Goal: Task Accomplishment & Management: Use online tool/utility

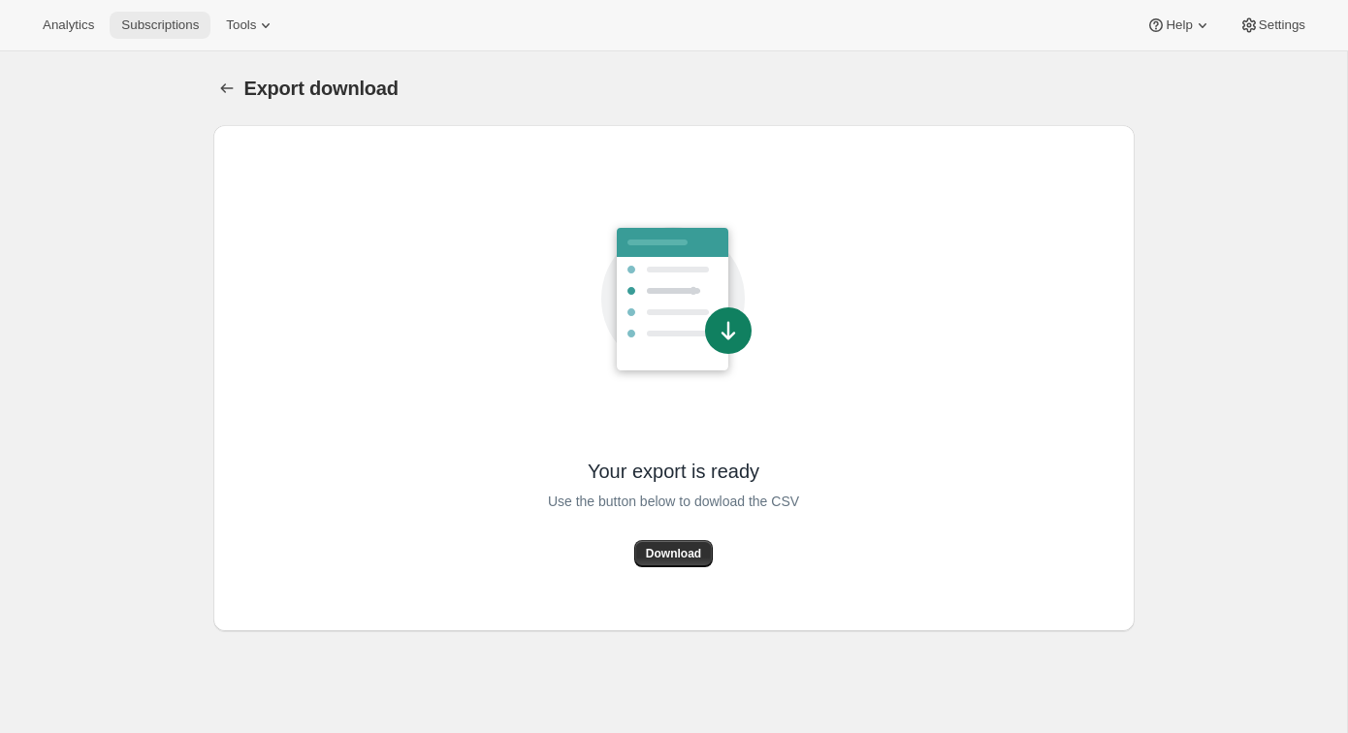
click at [150, 21] on span "Subscriptions" at bounding box center [160, 25] width 78 height 16
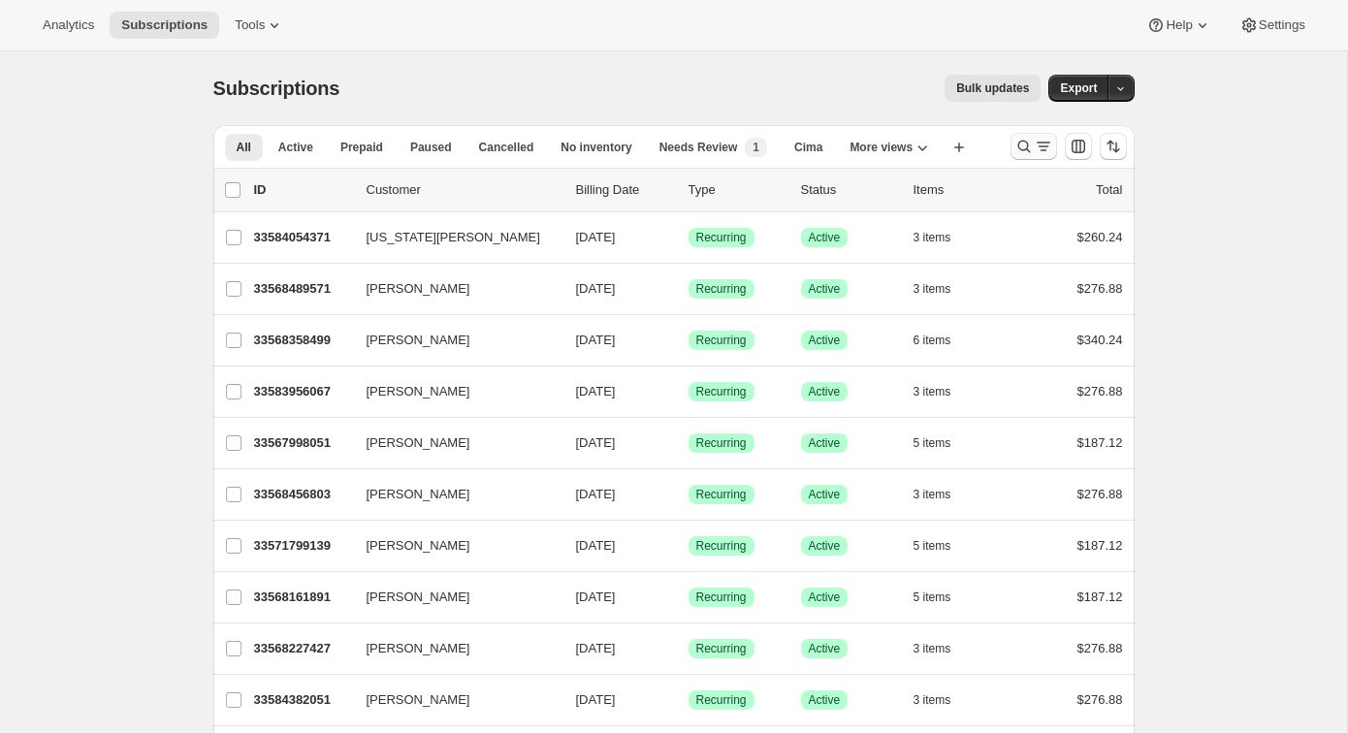
click at [1034, 149] on icon "Search and filter results" at bounding box center [1043, 146] width 19 height 19
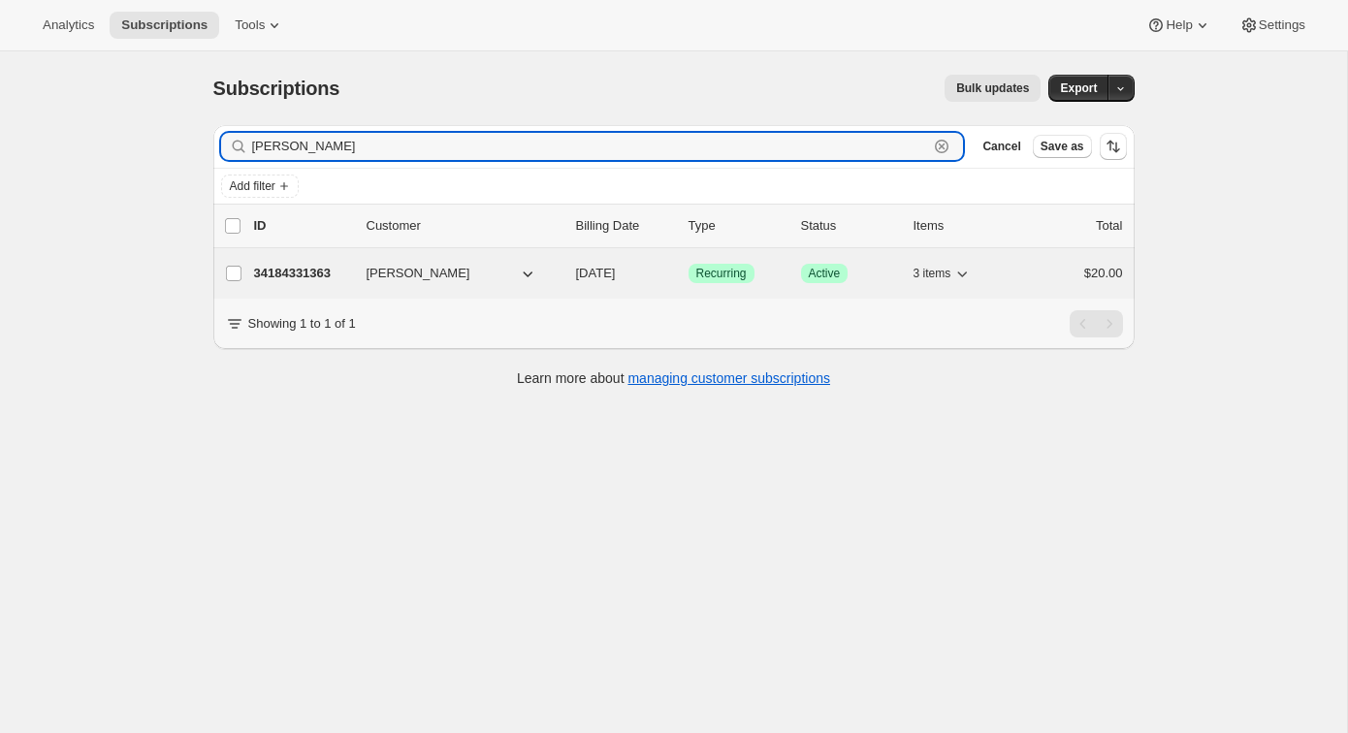
type input "[PERSON_NAME]"
click at [284, 262] on div "34184331363 [PERSON_NAME] [DATE] Success Recurring Success Active 3 items $20.00" at bounding box center [688, 273] width 869 height 27
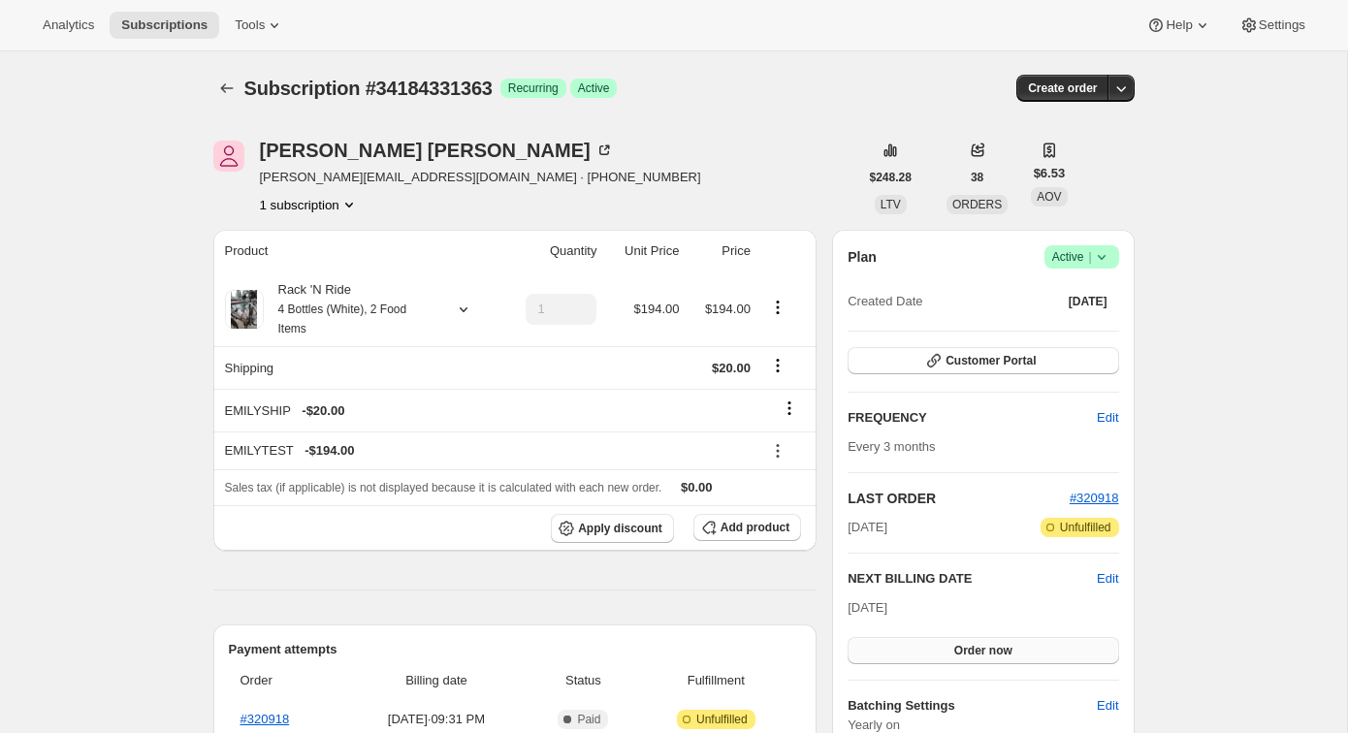
click at [929, 657] on button "Order now" at bounding box center [982, 650] width 270 height 27
click at [930, 656] on button "Click to confirm" at bounding box center [982, 650] width 270 height 27
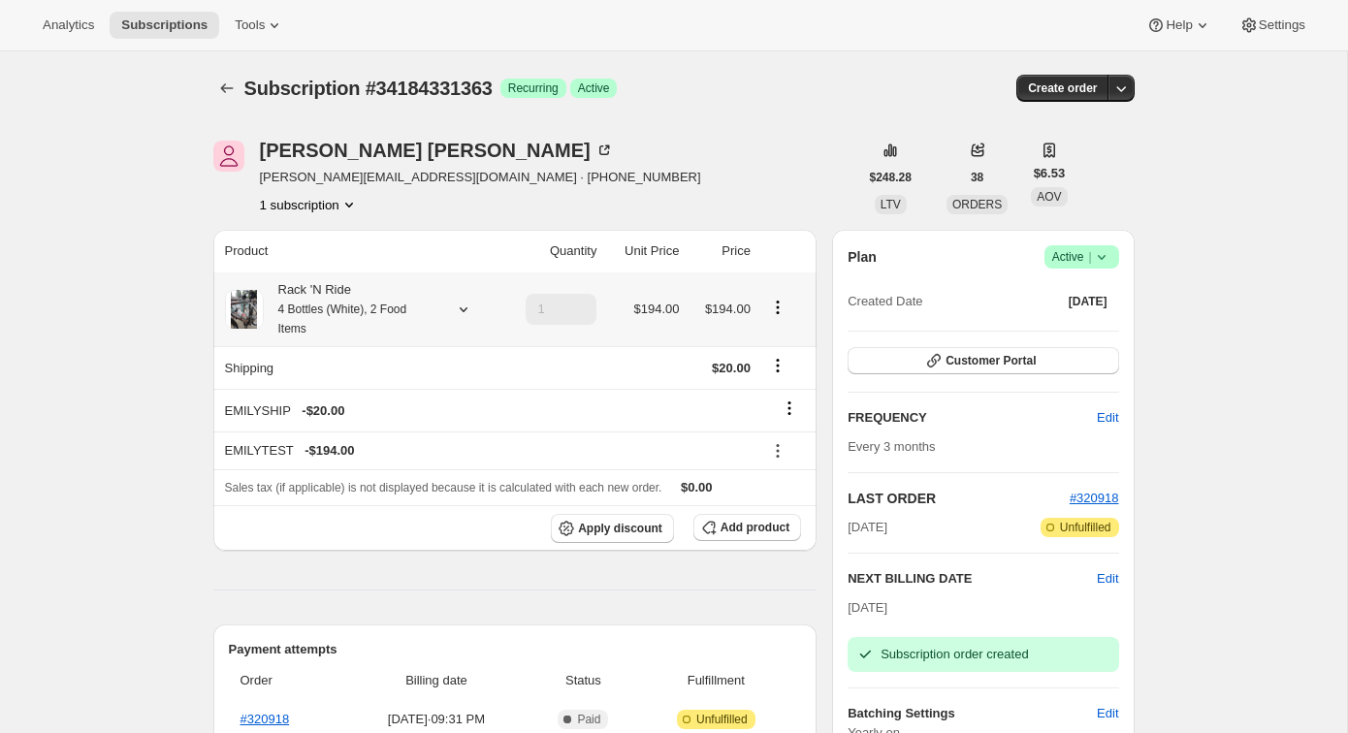
click at [460, 307] on icon at bounding box center [463, 309] width 8 height 5
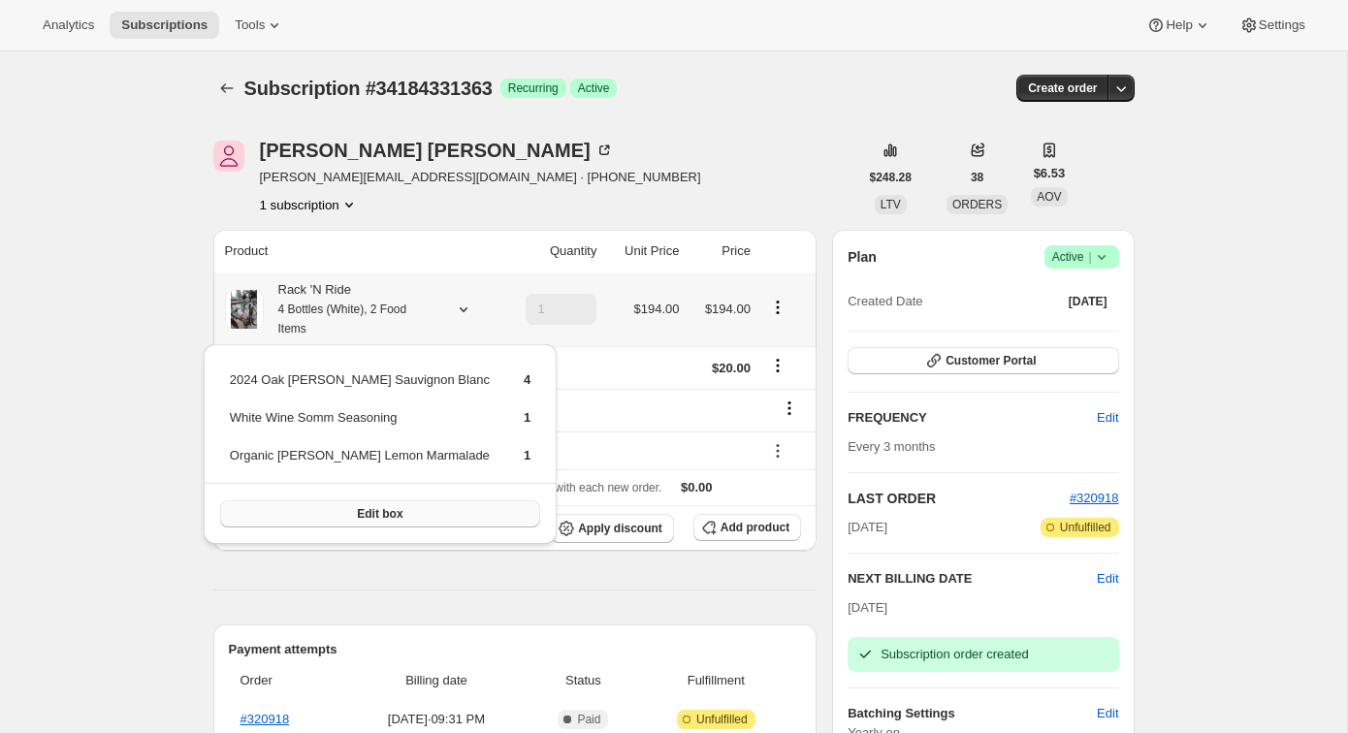
click at [363, 500] on button "Edit box" at bounding box center [380, 513] width 320 height 27
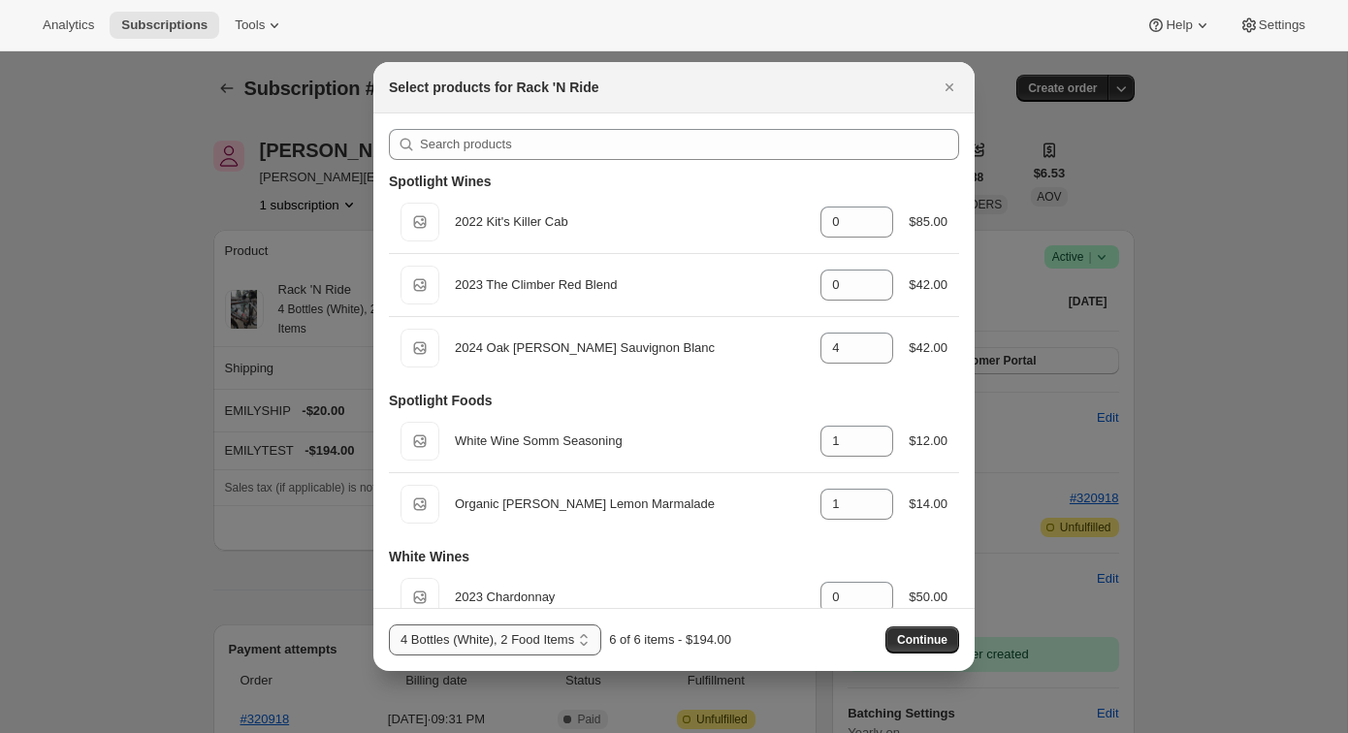
click at [470, 639] on select "4 Bottles, 2 Food Items 4 Bottles (Red), 2 Food Items 4 Bottles (White), 2 Food…" at bounding box center [495, 639] width 212 height 31
select select "gid://shopify/ProductVariant/43519400575075"
click at [389, 624] on select "4 Bottles, 2 Food Items 4 Bottles (Red), 2 Food Items 4 Bottles (White), 2 Food…" at bounding box center [495, 639] width 212 height 31
click at [916, 636] on span "Continue" at bounding box center [922, 640] width 50 height 16
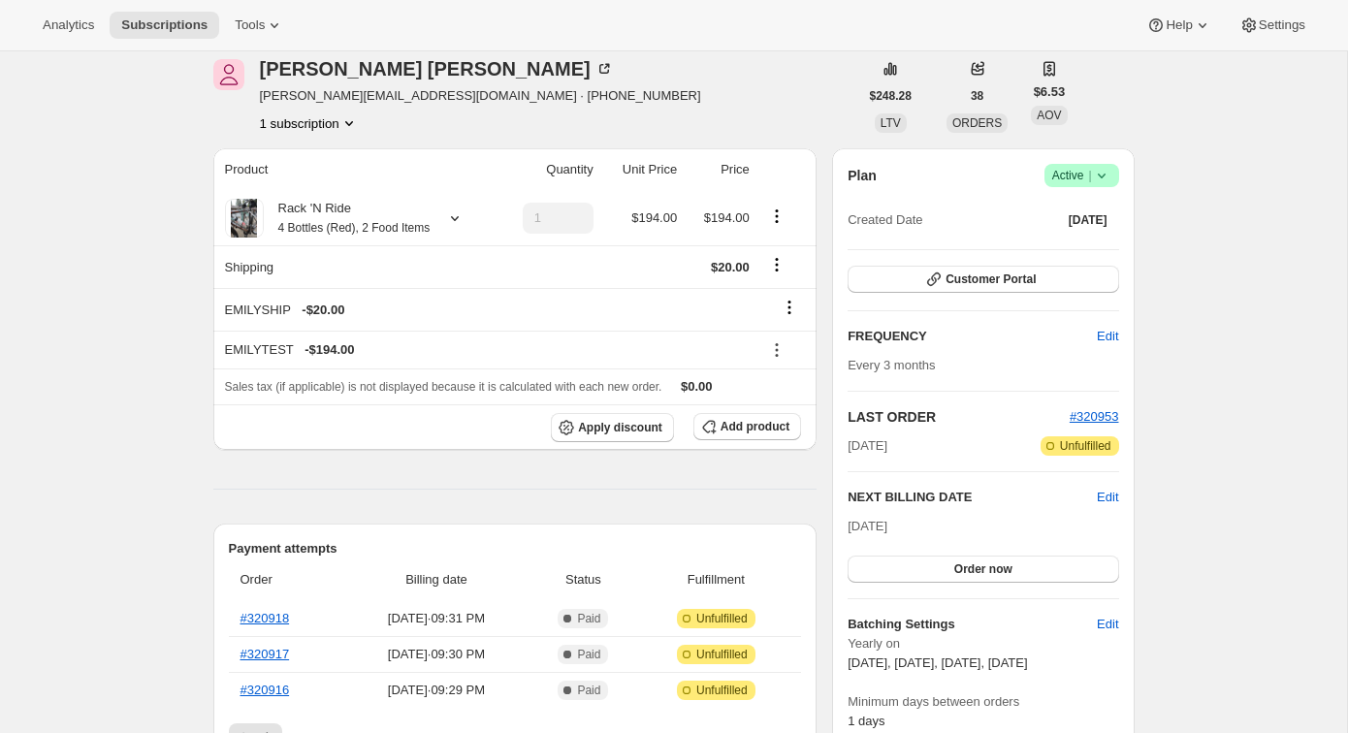
scroll to position [192, 0]
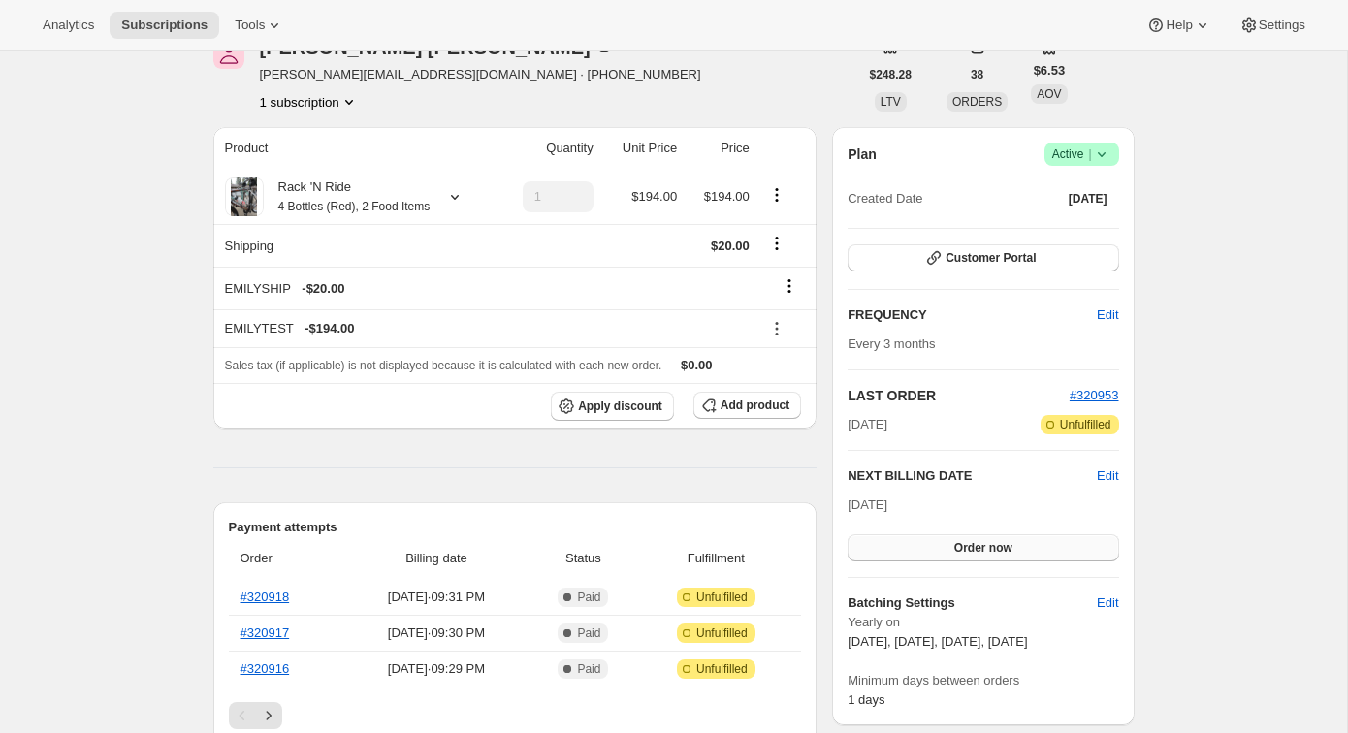
click at [1048, 557] on button "Order now" at bounding box center [982, 547] width 270 height 27
click at [1048, 557] on button "Click to confirm" at bounding box center [982, 547] width 270 height 27
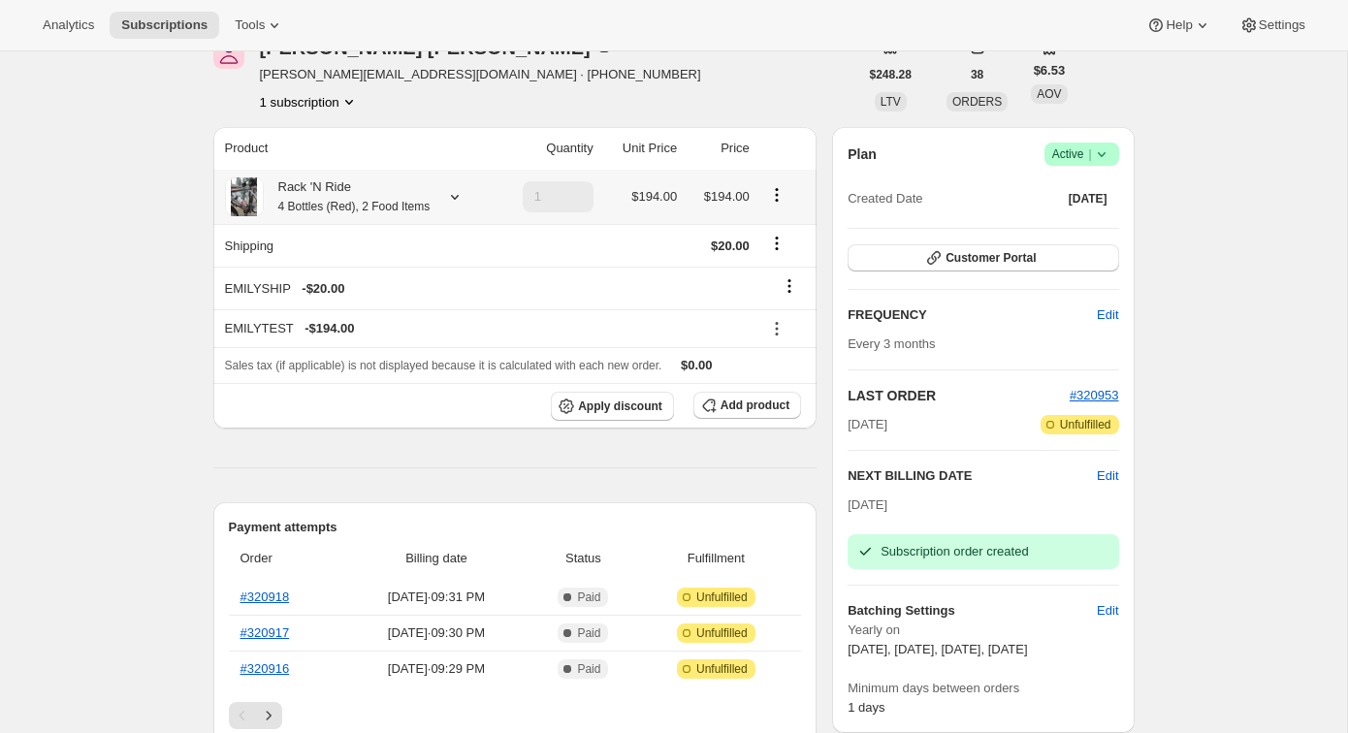
click at [461, 207] on icon at bounding box center [454, 196] width 19 height 19
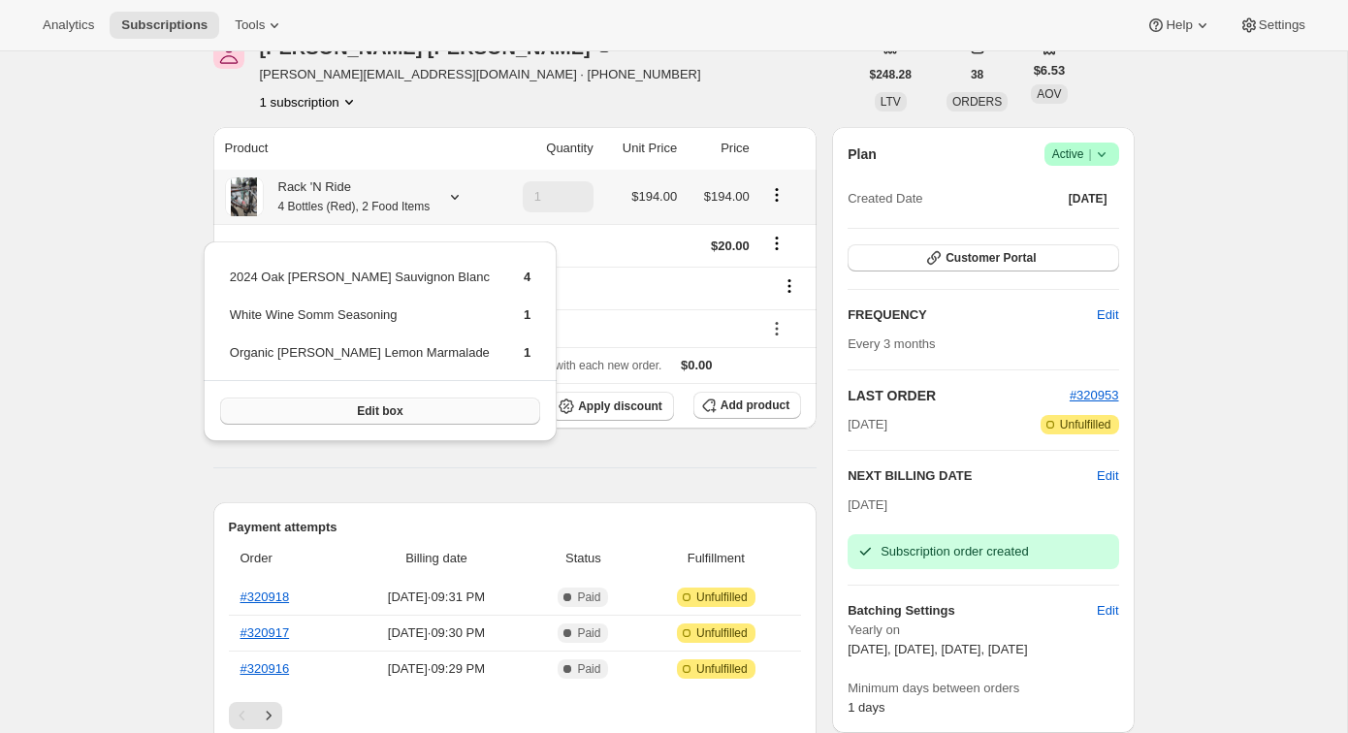
click at [357, 409] on span "Edit box" at bounding box center [380, 411] width 46 height 16
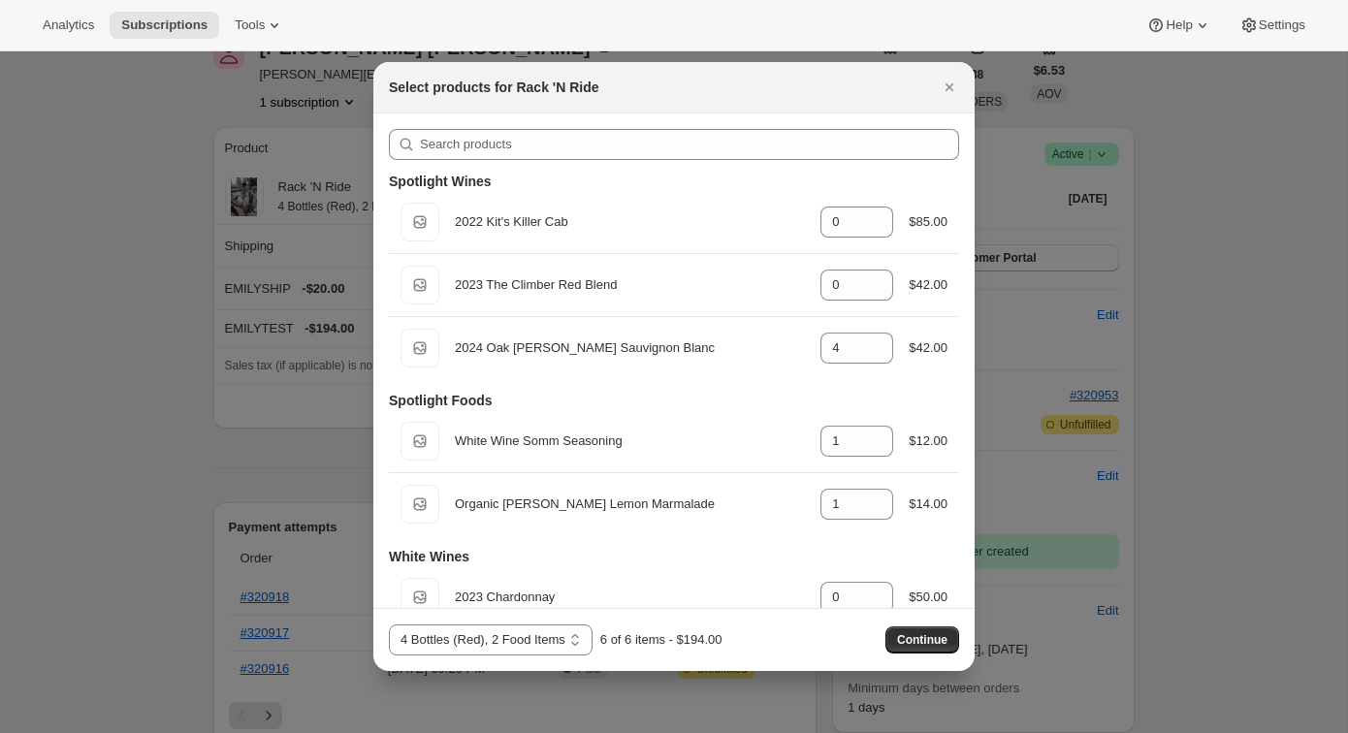
click at [438, 638] on select "4 Bottles, 2 Food Items 4 Bottles (Red), 2 Food Items 4 Bottles (White), 2 Food…" at bounding box center [491, 639] width 204 height 31
select select "gid://shopify/ProductVariant/43519400542307"
click at [389, 624] on select "4 Bottles, 2 Food Items 4 Bottles (Red), 2 Food Items 4 Bottles (White), 2 Food…" at bounding box center [491, 639] width 204 height 31
click at [918, 644] on span "Continue" at bounding box center [922, 640] width 50 height 16
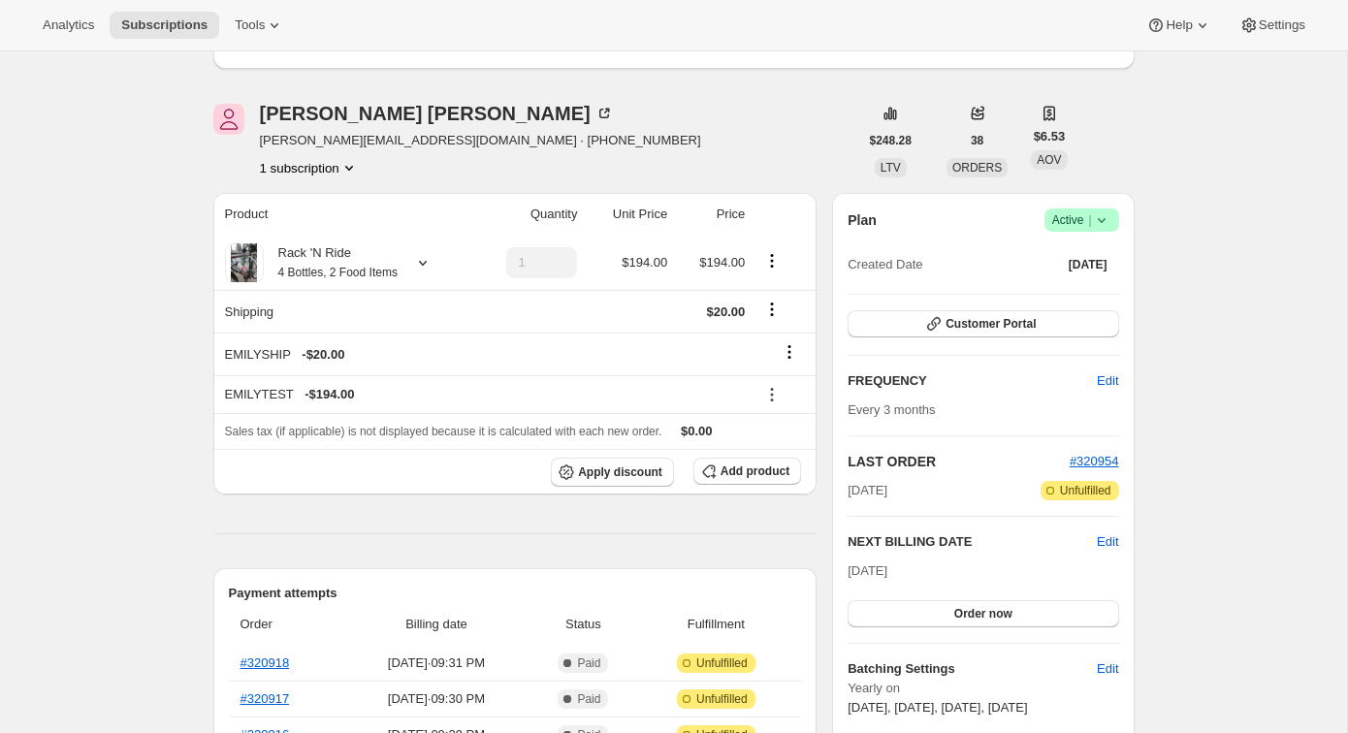
scroll to position [224, 0]
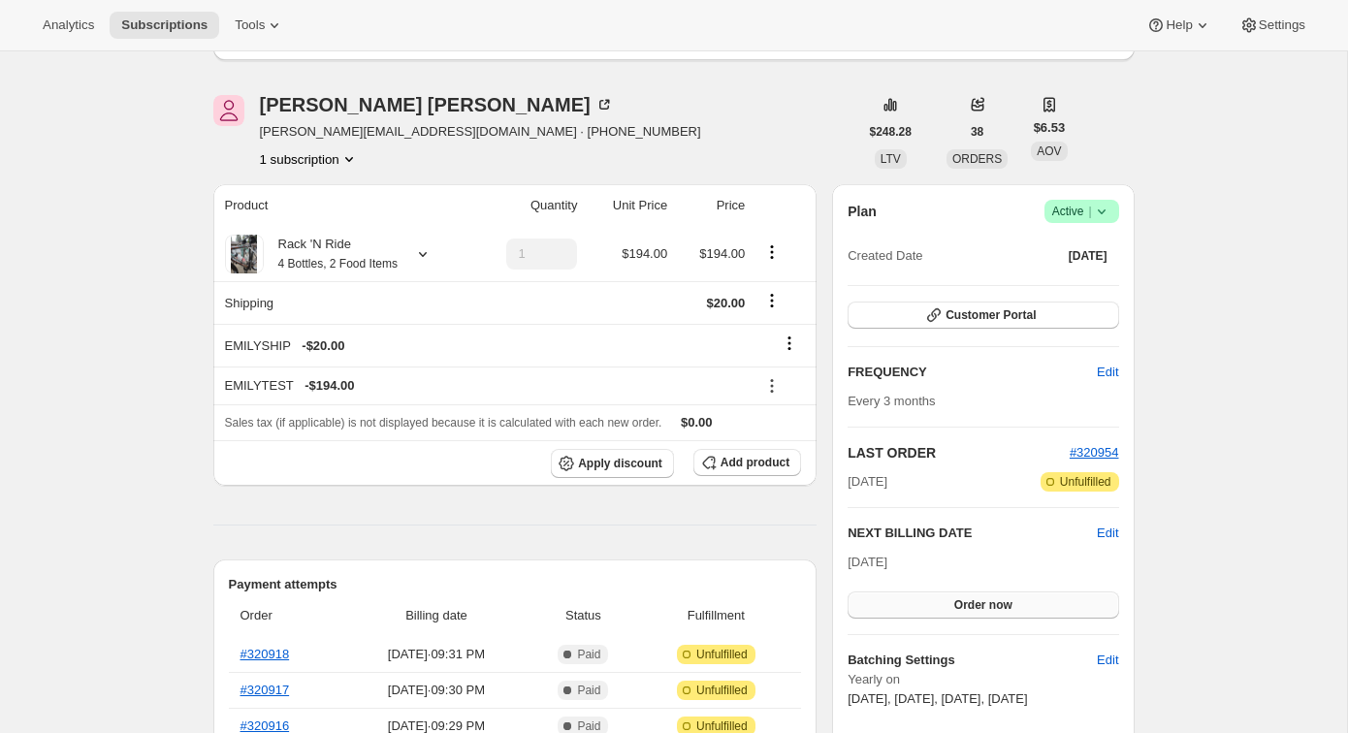
click at [978, 599] on span "Order now" at bounding box center [983, 605] width 58 height 16
click at [978, 599] on span "Click to confirm" at bounding box center [982, 605] width 88 height 16
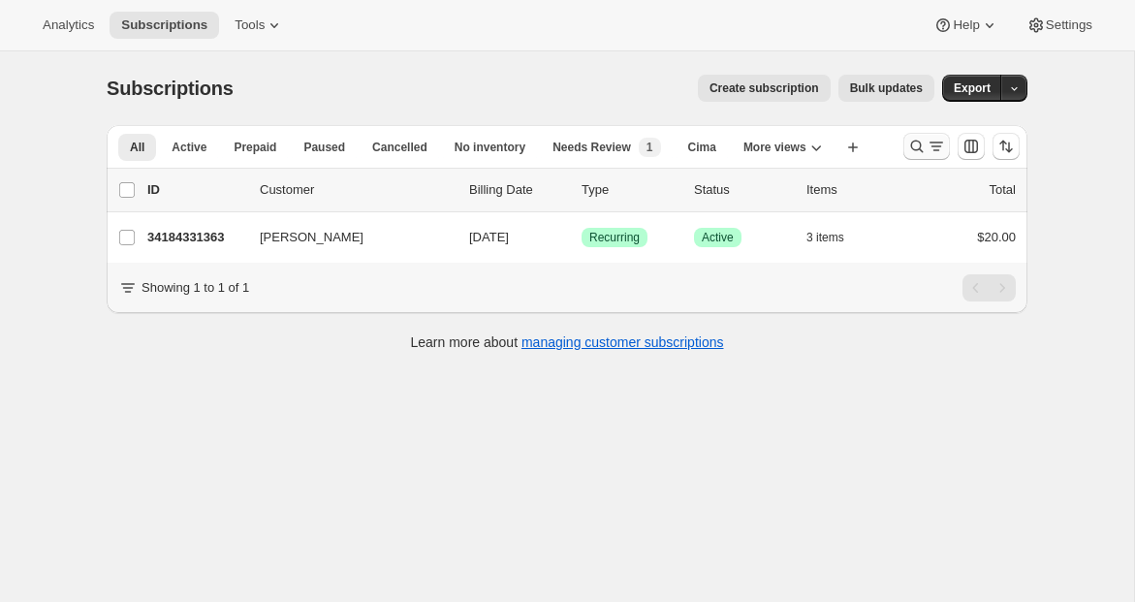
click at [937, 145] on icon "Search and filter results" at bounding box center [936, 146] width 19 height 19
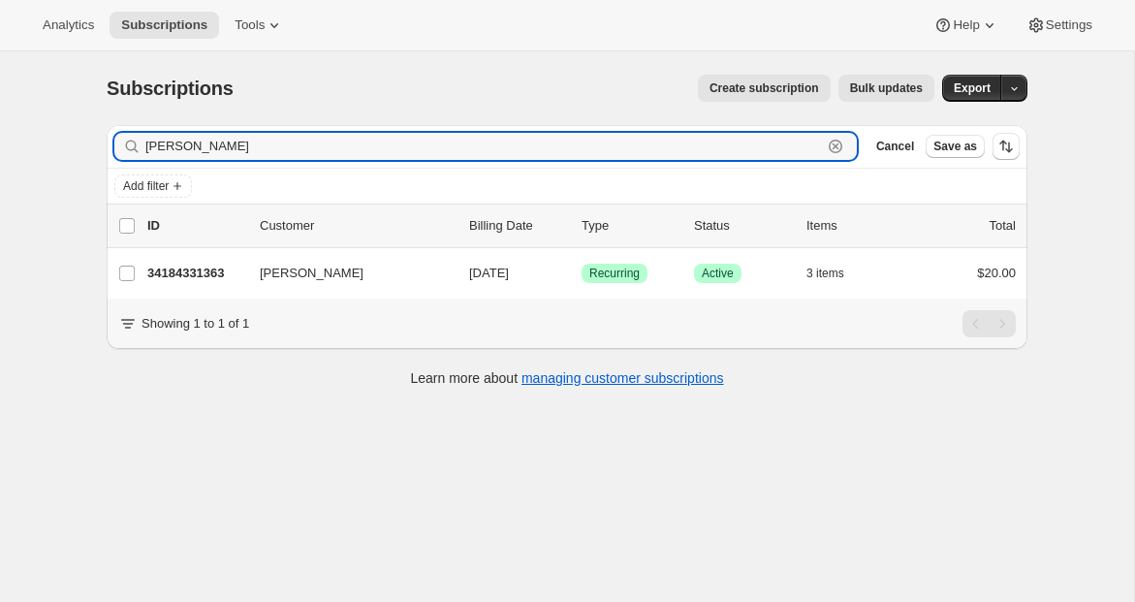
click at [836, 148] on icon "button" at bounding box center [835, 146] width 19 height 19
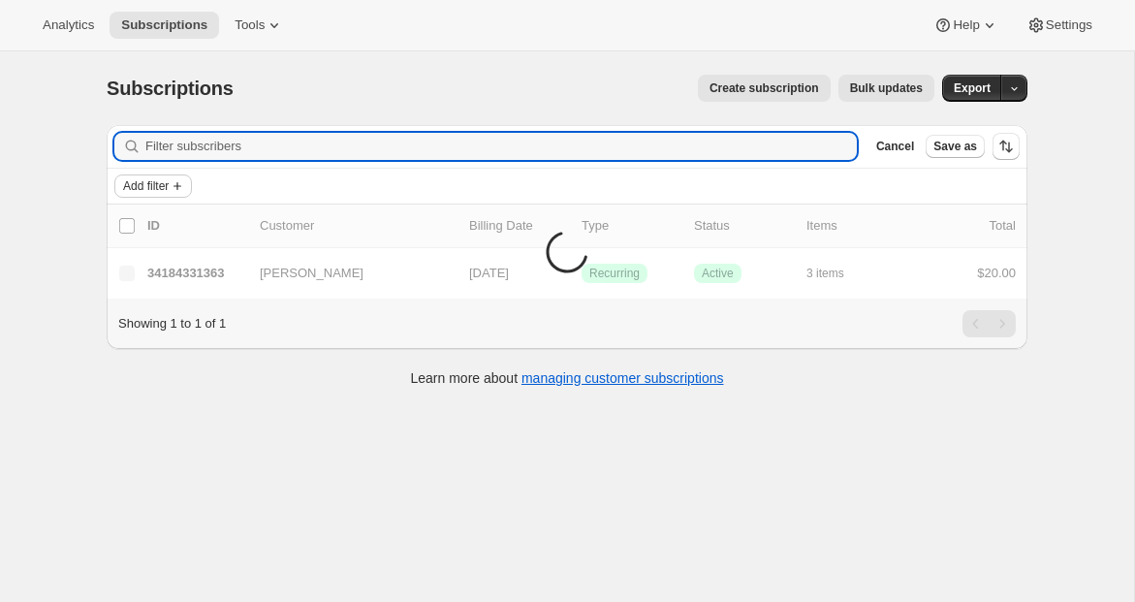
click at [164, 190] on span "Add filter" at bounding box center [146, 186] width 46 height 16
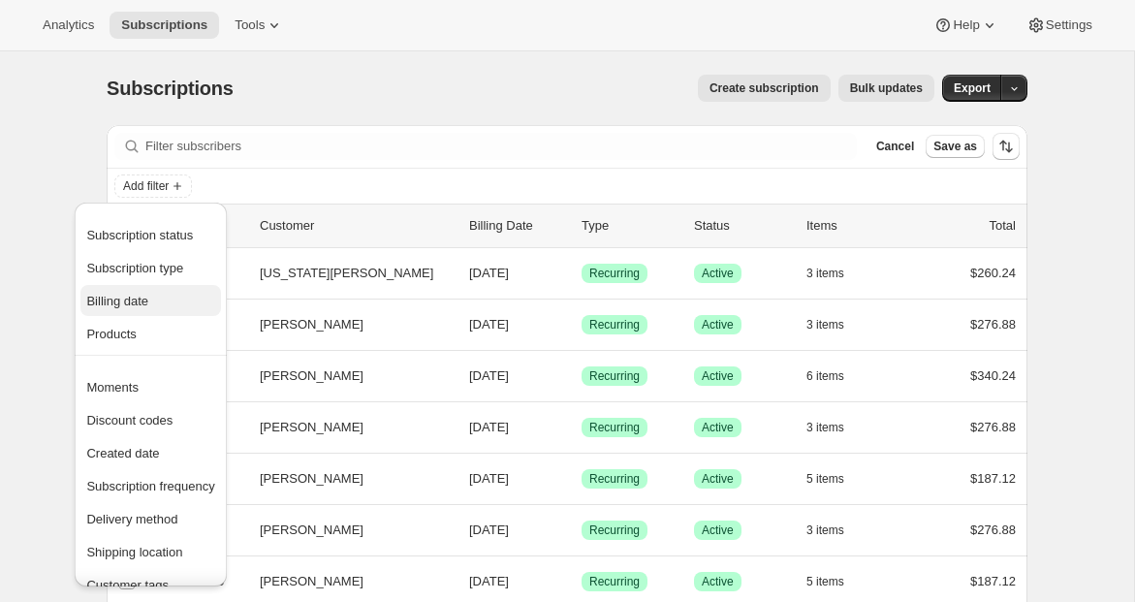
click at [148, 299] on span "Billing date" at bounding box center [117, 301] width 62 height 15
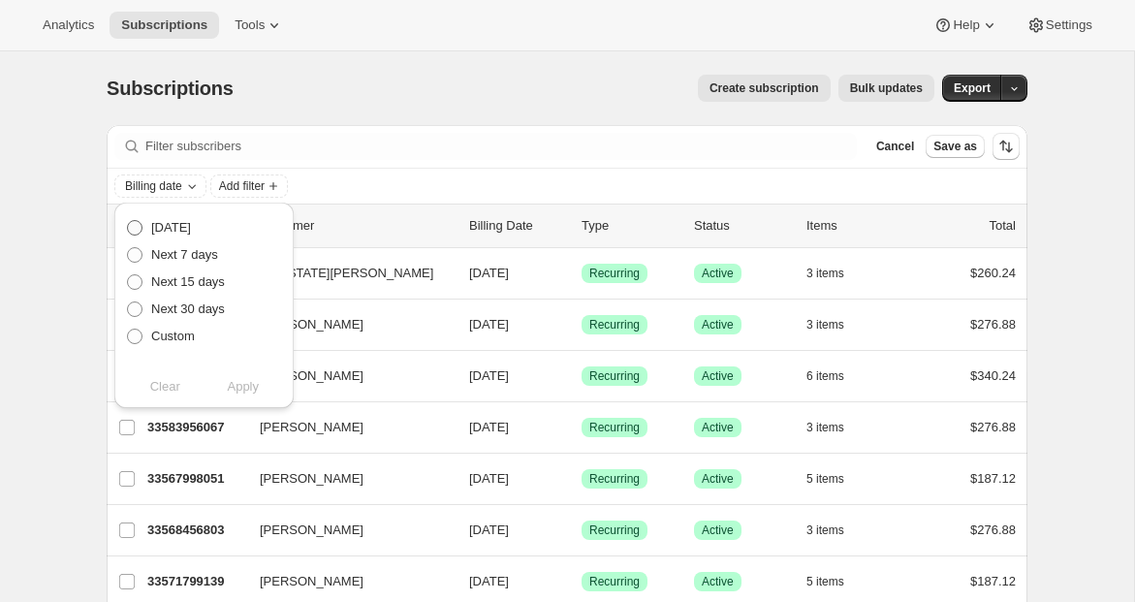
click at [178, 234] on span "Today" at bounding box center [171, 227] width 40 height 15
click at [128, 221] on input "Today" at bounding box center [127, 220] width 1 height 1
radio input "true"
click at [255, 391] on span "Apply" at bounding box center [243, 386] width 32 height 19
click at [601, 109] on div "Subscriptions. This page is ready Subscriptions Create subscription Bulk update…" at bounding box center [567, 88] width 921 height 74
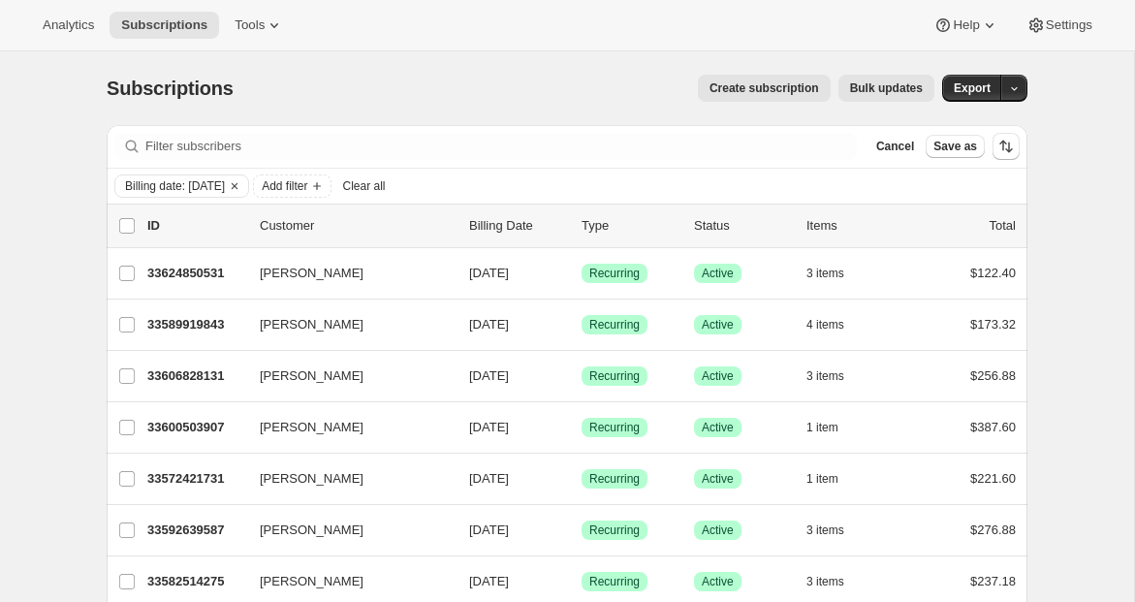
click at [878, 88] on span "Bulk updates" at bounding box center [886, 88] width 73 height 16
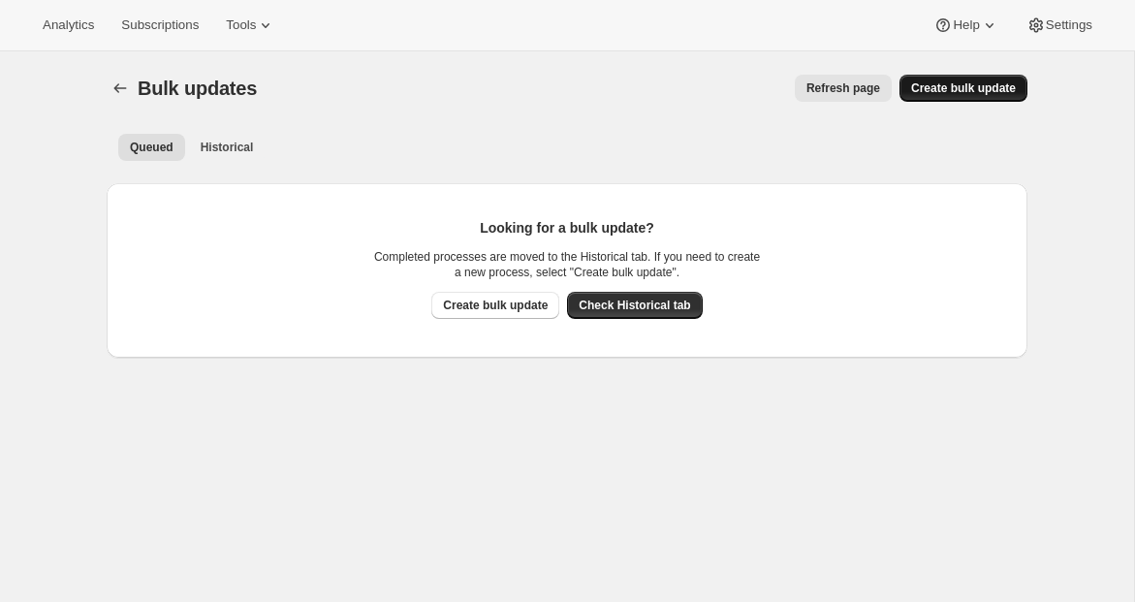
click at [963, 83] on span "Create bulk update" at bounding box center [963, 88] width 105 height 16
select select "11"
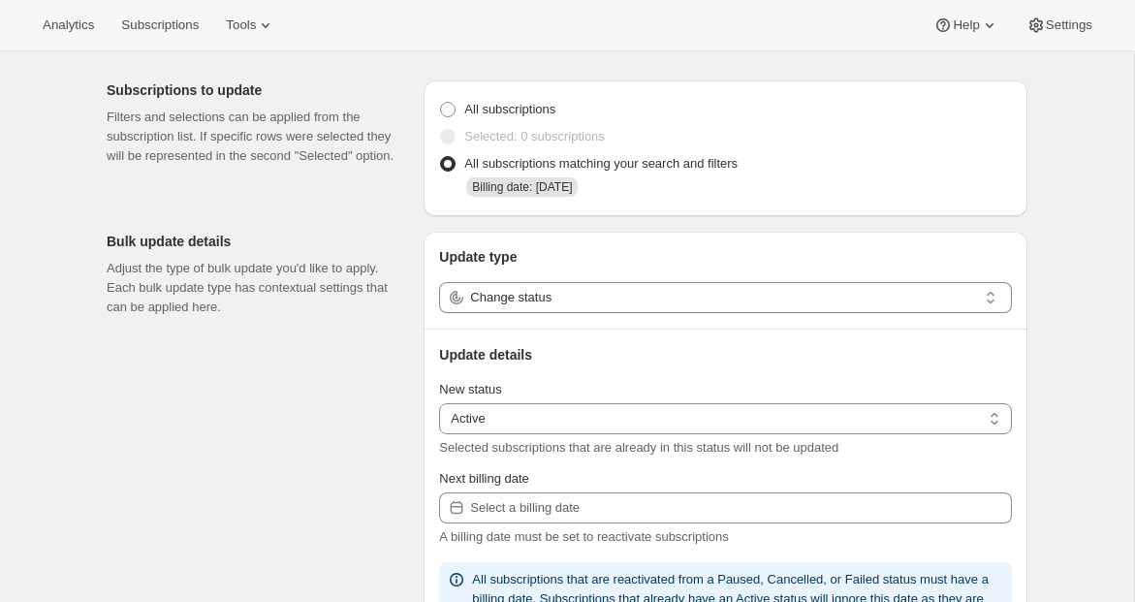
scroll to position [61, 0]
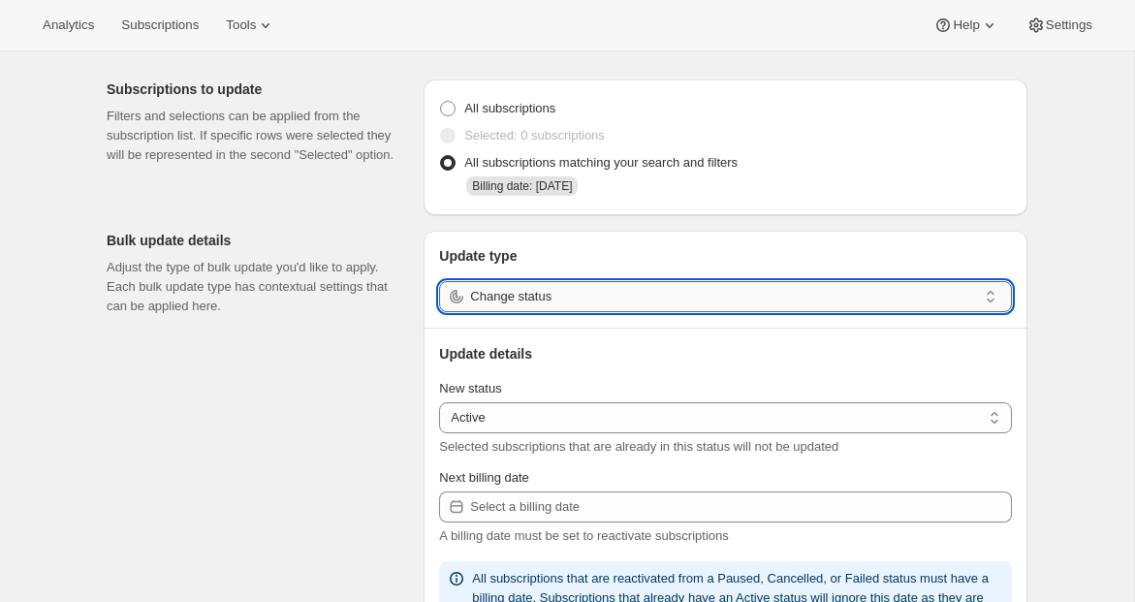
click at [520, 303] on input "Change status" at bounding box center [723, 296] width 507 height 31
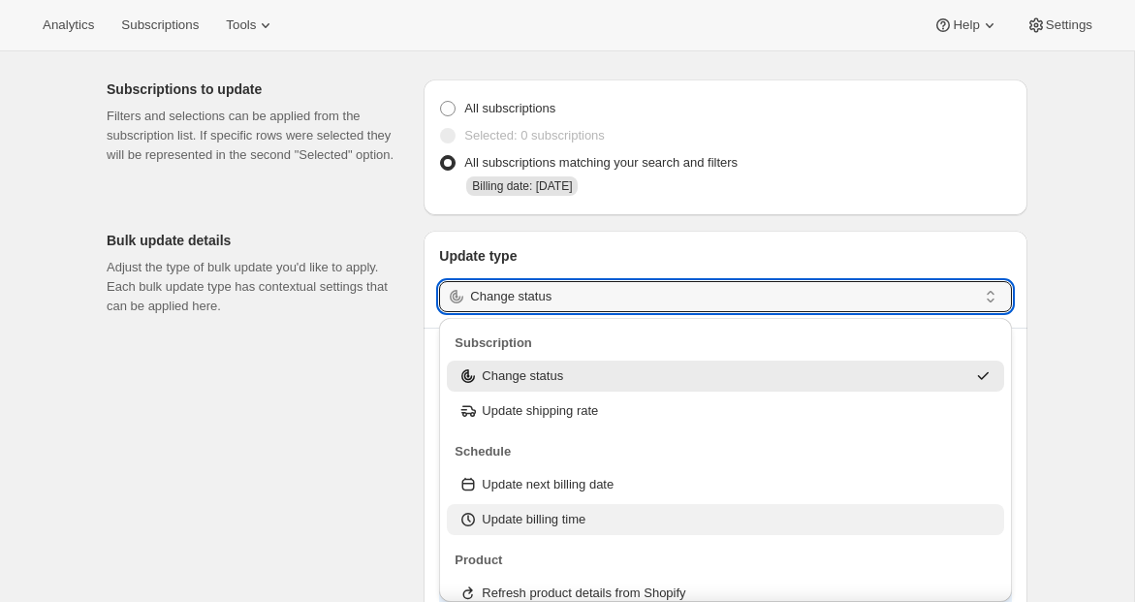
click at [537, 523] on p "Update billing time" at bounding box center [534, 519] width 104 height 19
type input "Update billing time"
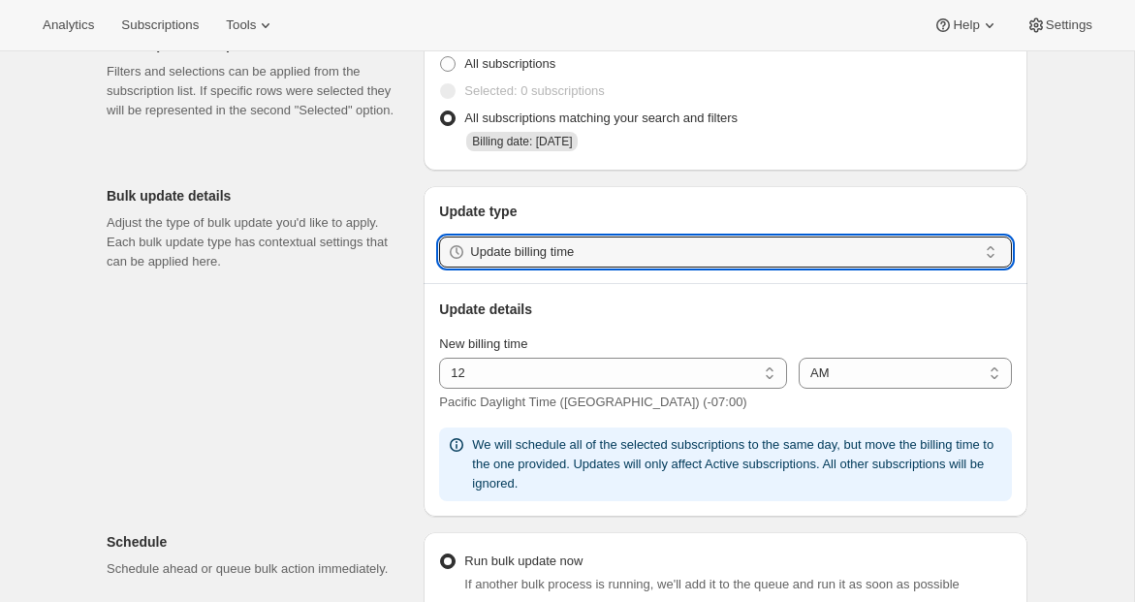
scroll to position [122, 0]
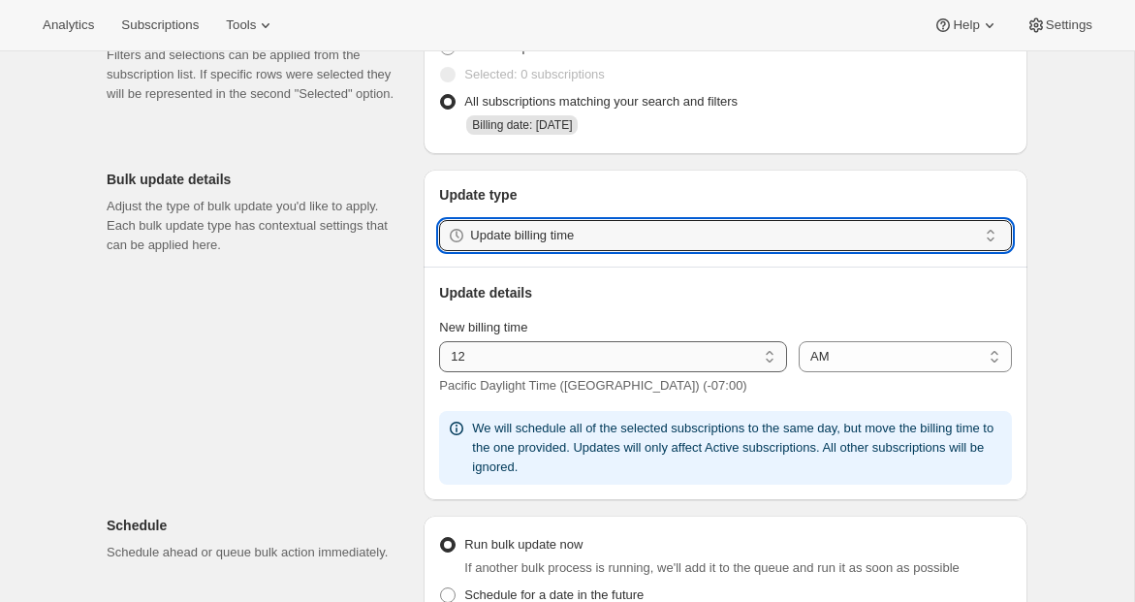
click at [533, 356] on select "01 02 03 04 05 06 07 08 09 10 11 12" at bounding box center [613, 356] width 348 height 31
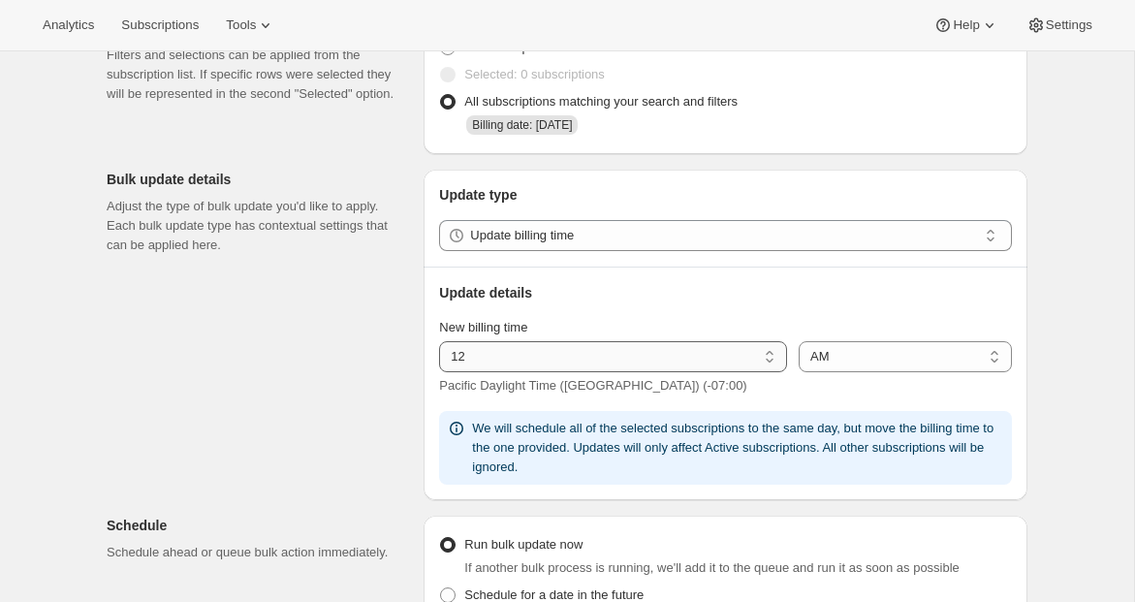
select select "2"
click at [439, 341] on select "01 02 03 04 05 06 07 08 09 10 11 12" at bounding box center [613, 356] width 348 height 31
click at [884, 355] on select "AM PM" at bounding box center [905, 356] width 213 height 31
select select "pm"
click at [799, 341] on select "AM PM" at bounding box center [905, 356] width 213 height 31
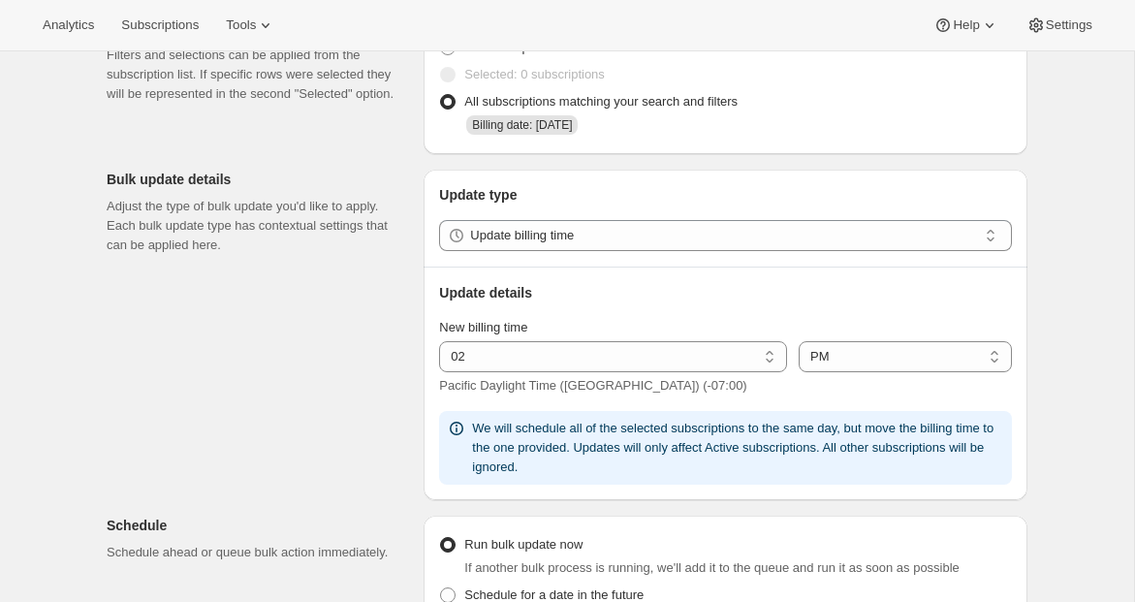
click at [1049, 400] on div "Create bulk update. This page is ready Create bulk update Subscriptions to upda…" at bounding box center [567, 550] width 968 height 1243
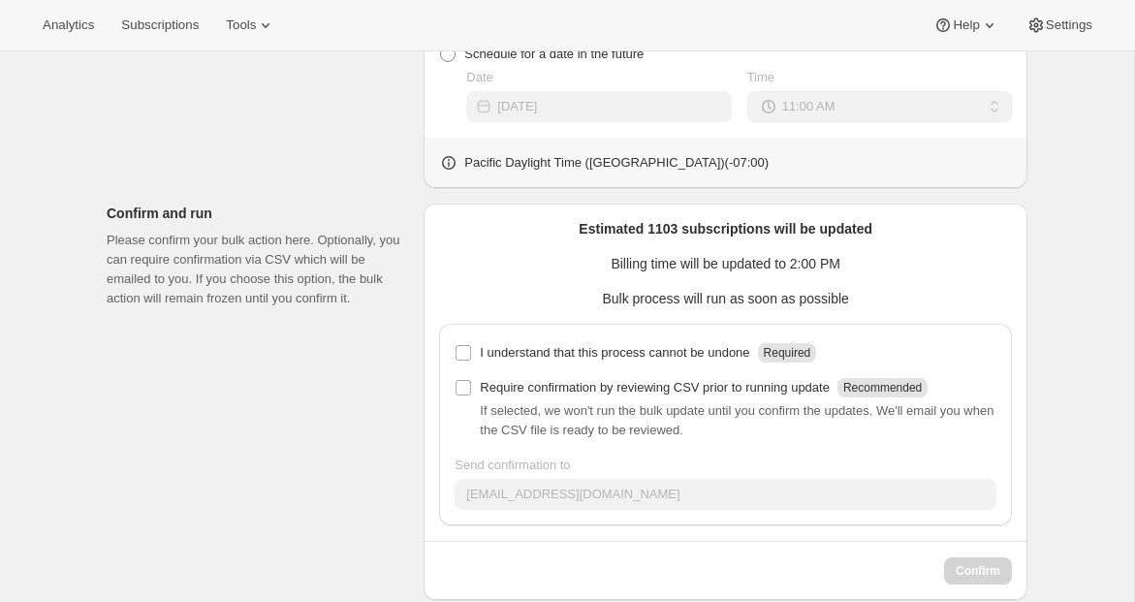
scroll to position [692, 0]
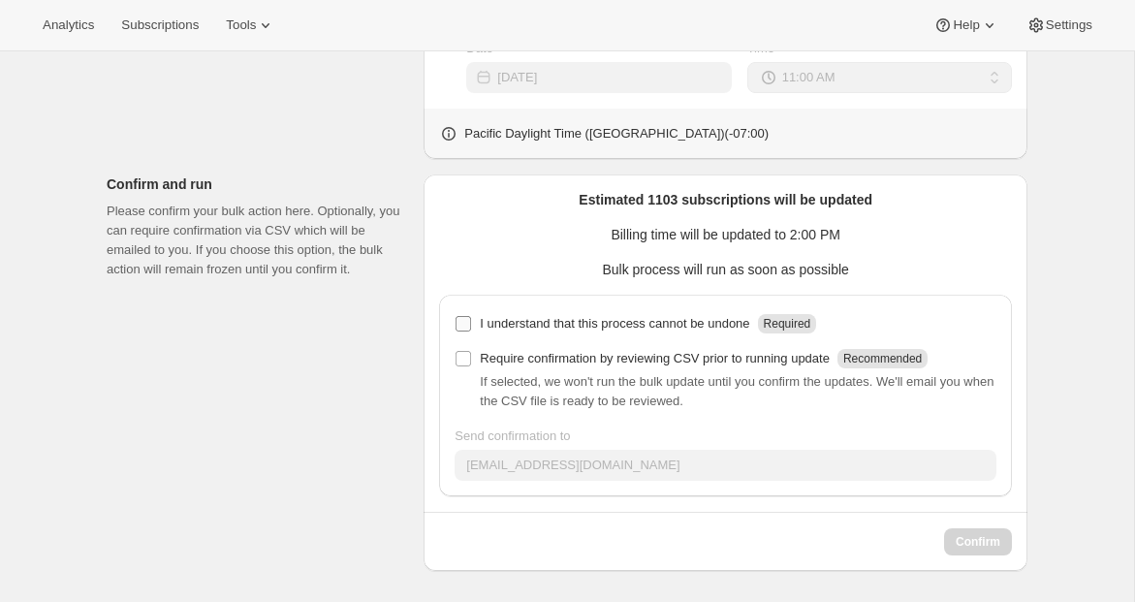
click at [716, 323] on p "I understand that this process cannot be undone" at bounding box center [615, 323] width 270 height 19
click at [471, 323] on input "I understand that this process cannot be undone Required" at bounding box center [464, 324] width 16 height 16
checkbox input "true"
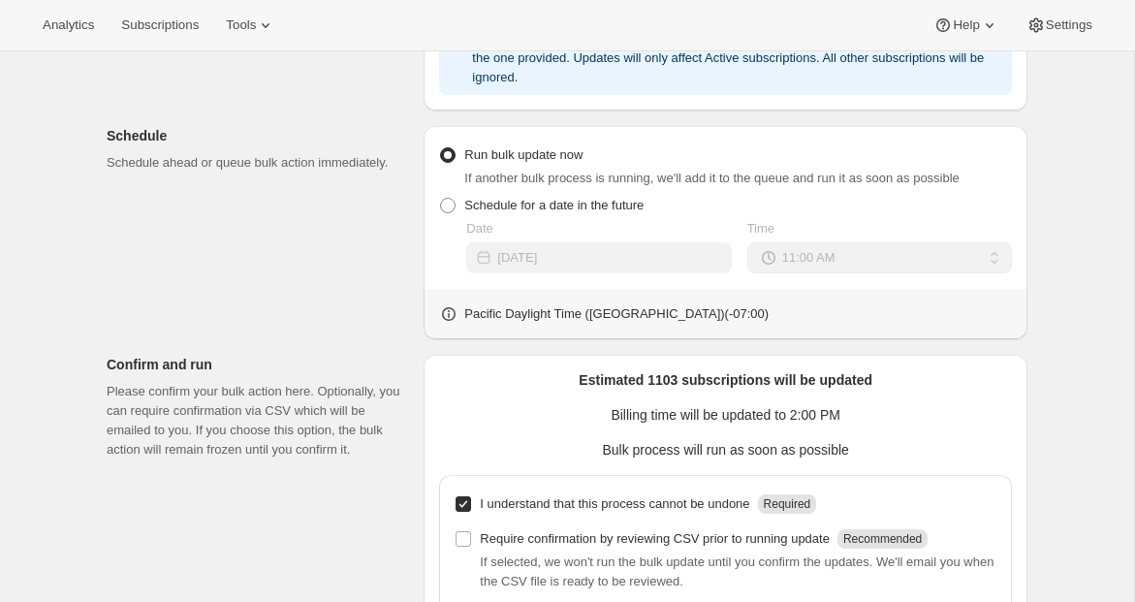
scroll to position [677, 0]
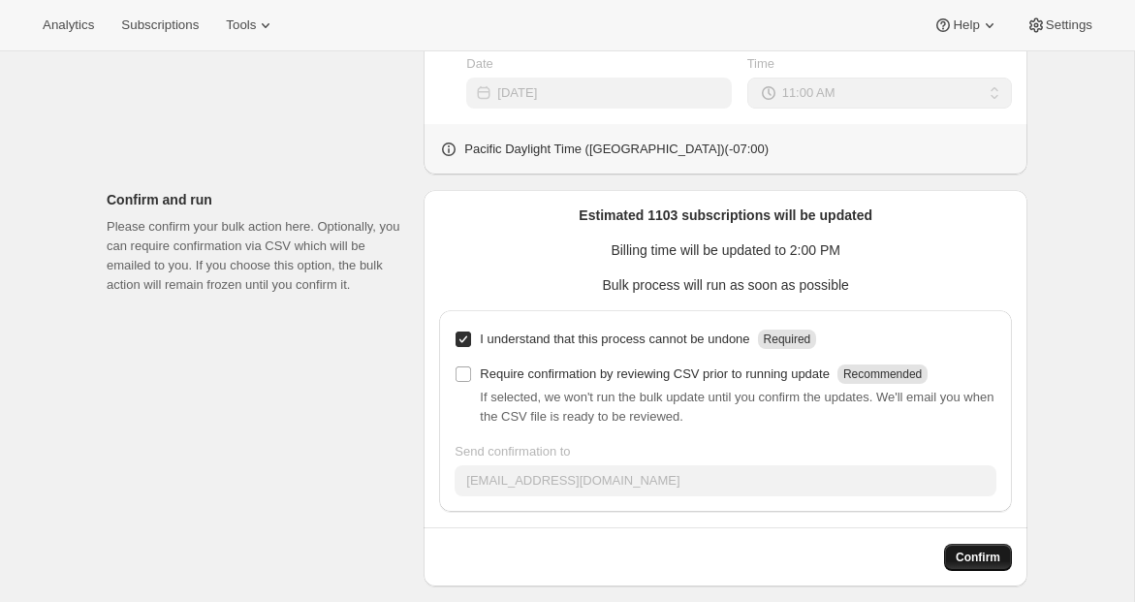
click at [1001, 564] on button "Confirm" at bounding box center [978, 557] width 68 height 27
